Goal: Task Accomplishment & Management: Manage account settings

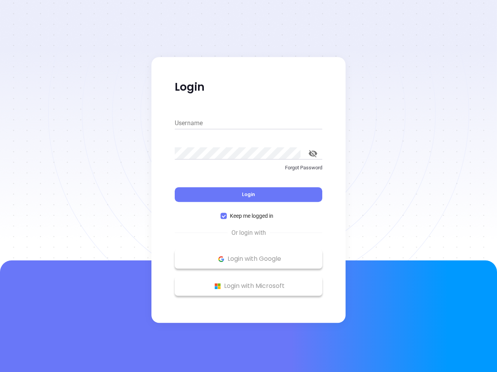
click at [248, 186] on div "Login" at bounding box center [248, 190] width 147 height 24
click at [248, 123] on input "Username" at bounding box center [248, 123] width 147 height 12
click at [313, 154] on icon "toggle password visibility" at bounding box center [312, 153] width 9 height 7
click at [248, 195] on span "Login" at bounding box center [248, 194] width 13 height 7
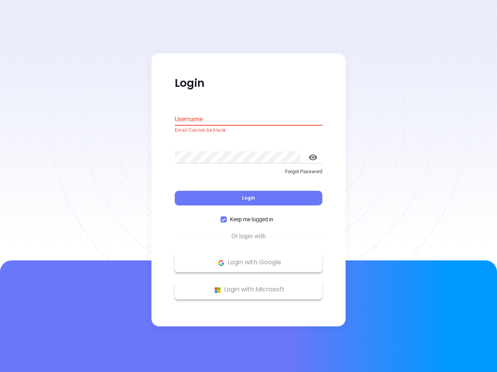
click at [248, 216] on span "Keep me logged in" at bounding box center [252, 220] width 50 height 9
click at [227, 217] on input "Keep me logged in" at bounding box center [223, 220] width 6 height 6
checkbox input "false"
click at [248, 259] on p "Login with Google" at bounding box center [248, 263] width 140 height 12
click at [248, 286] on p "Login with Microsoft" at bounding box center [248, 290] width 140 height 12
